Goal: Entertainment & Leisure: Consume media (video, audio)

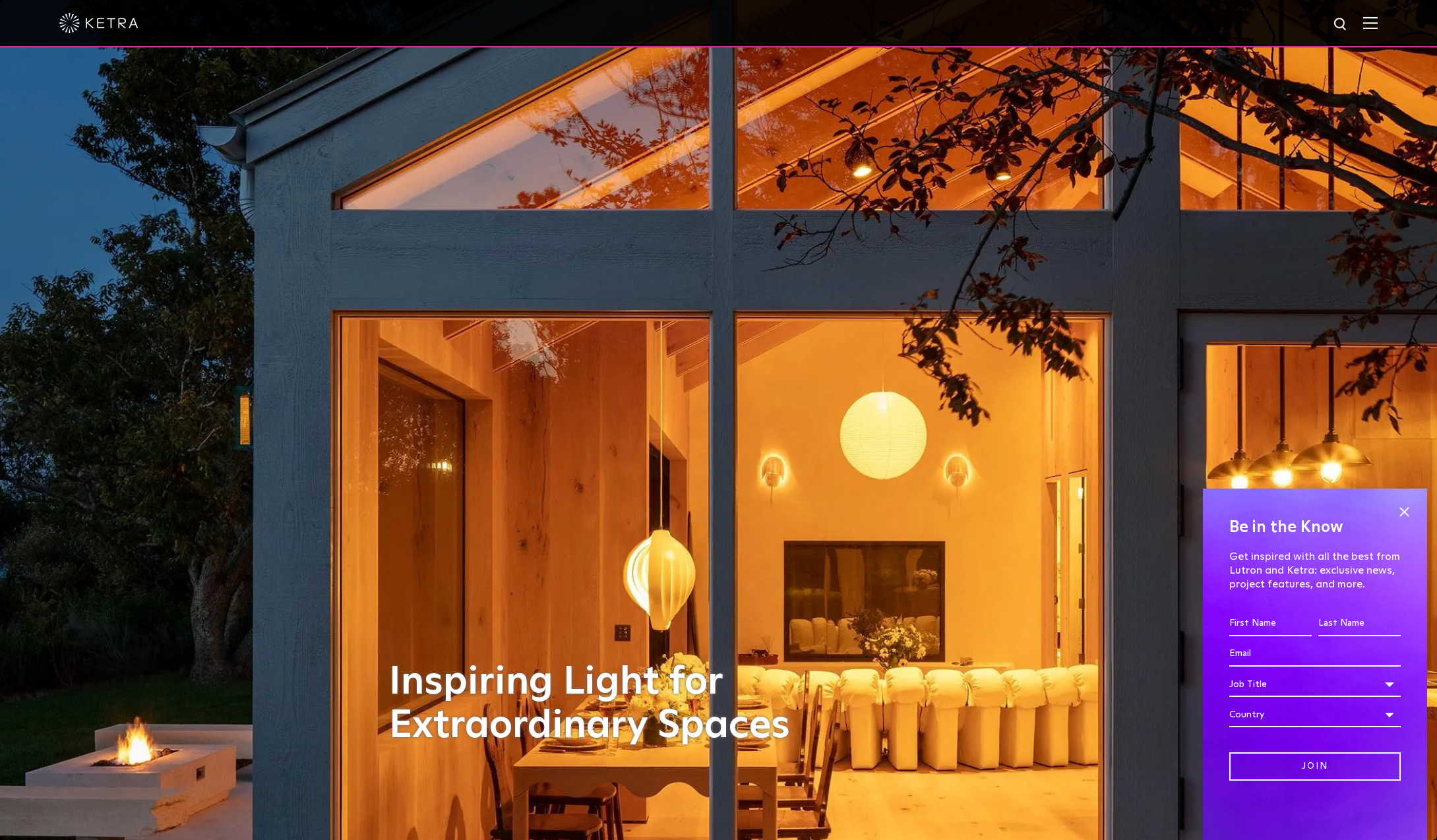
click at [1366, 22] on img at bounding box center [1371, 23] width 15 height 13
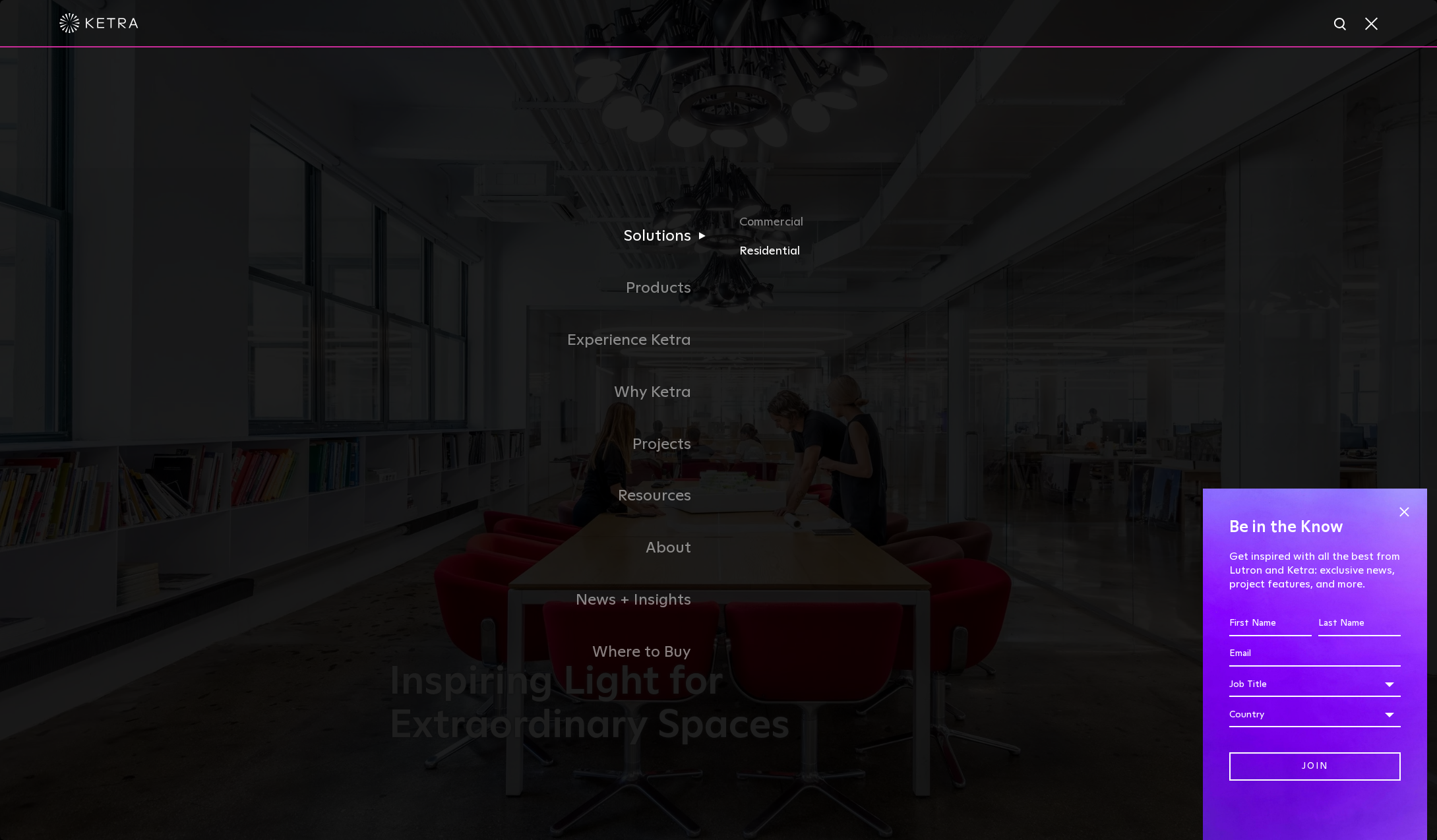
click at [774, 247] on link "Residential" at bounding box center [893, 251] width 308 height 19
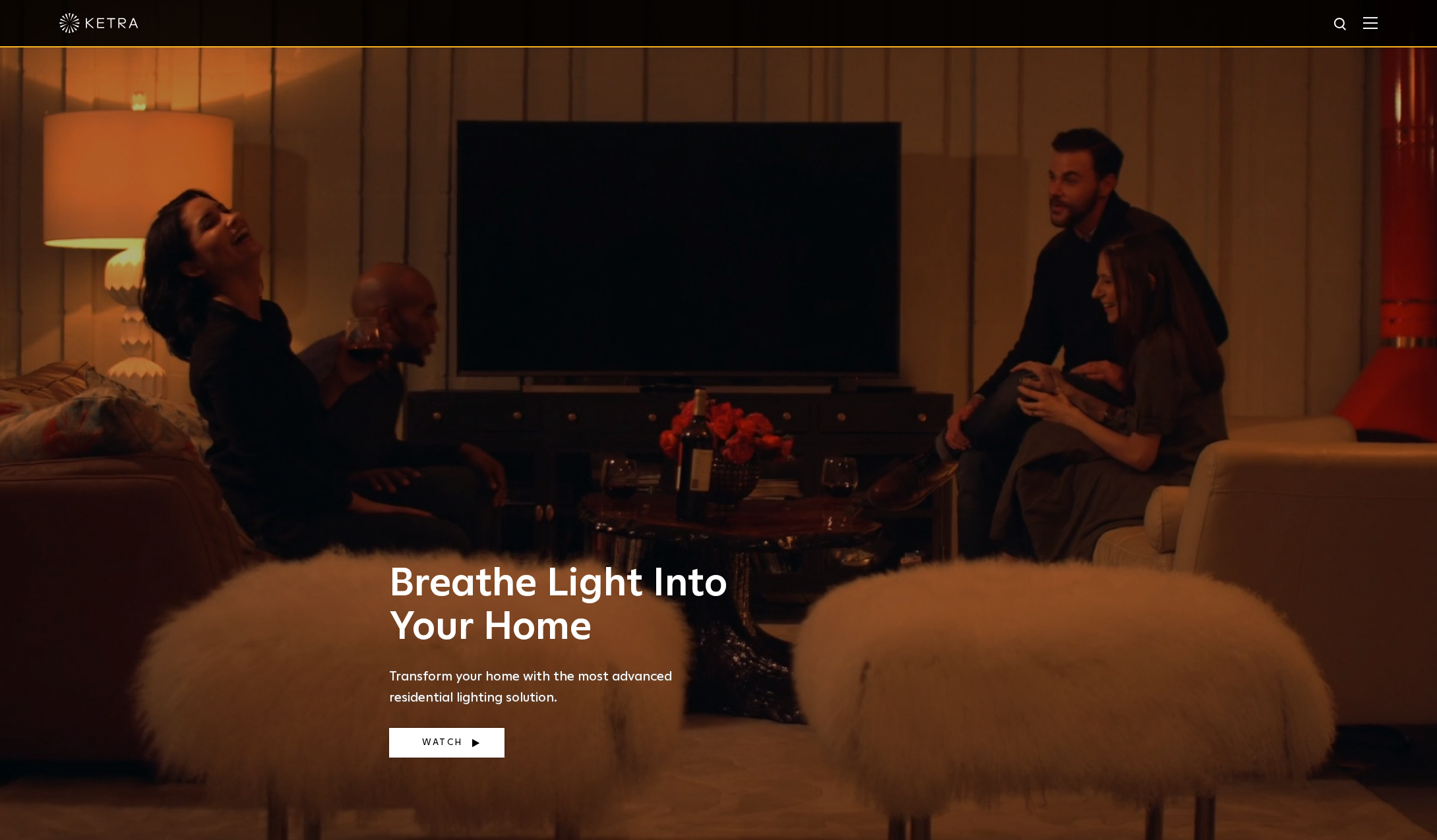
click at [450, 742] on link "Watch" at bounding box center [447, 742] width 116 height 30
